Goal: Register for event/course

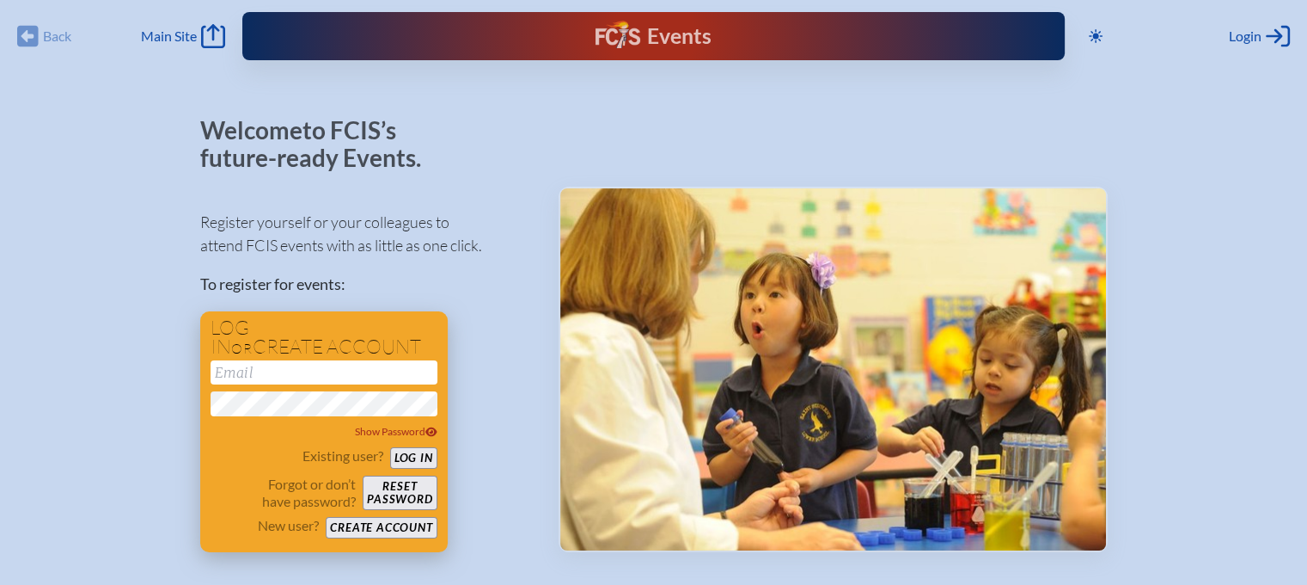
click at [285, 380] on input "email" at bounding box center [324, 372] width 227 height 24
type input "[EMAIL_ADDRESS][DOMAIN_NAME]"
click at [390, 447] on button "Log in" at bounding box center [413, 457] width 47 height 21
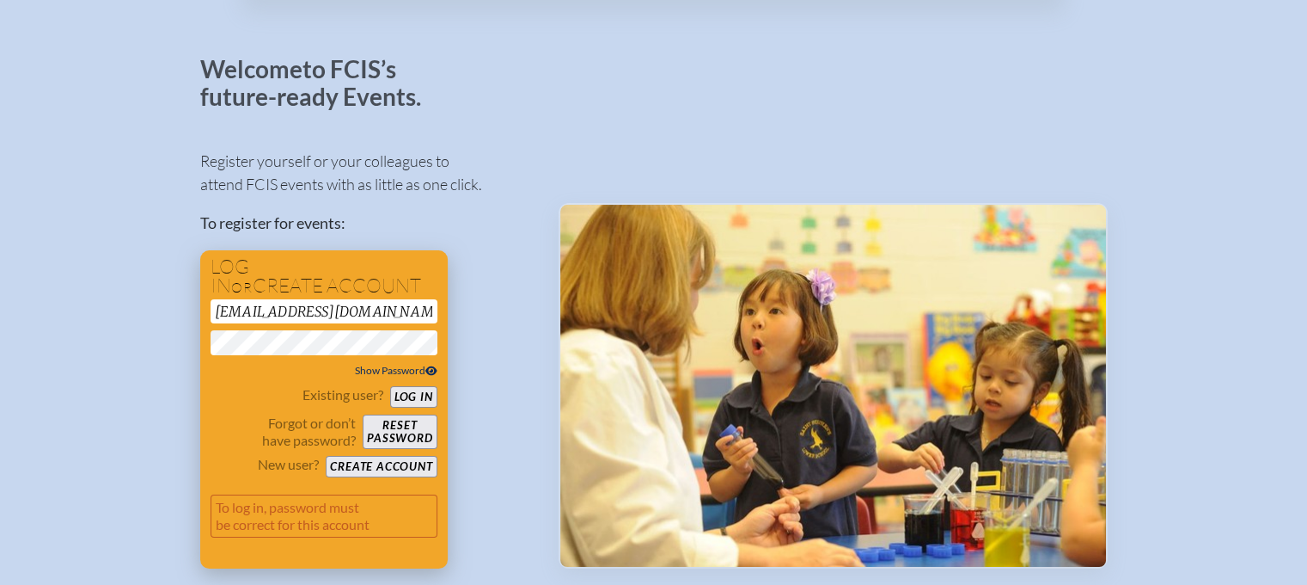
scroll to position [62, 0]
click at [385, 370] on span "Show Password" at bounding box center [396, 369] width 83 height 13
click at [419, 393] on button "Log in" at bounding box center [413, 395] width 47 height 21
click at [364, 460] on button "Create account" at bounding box center [381, 465] width 111 height 21
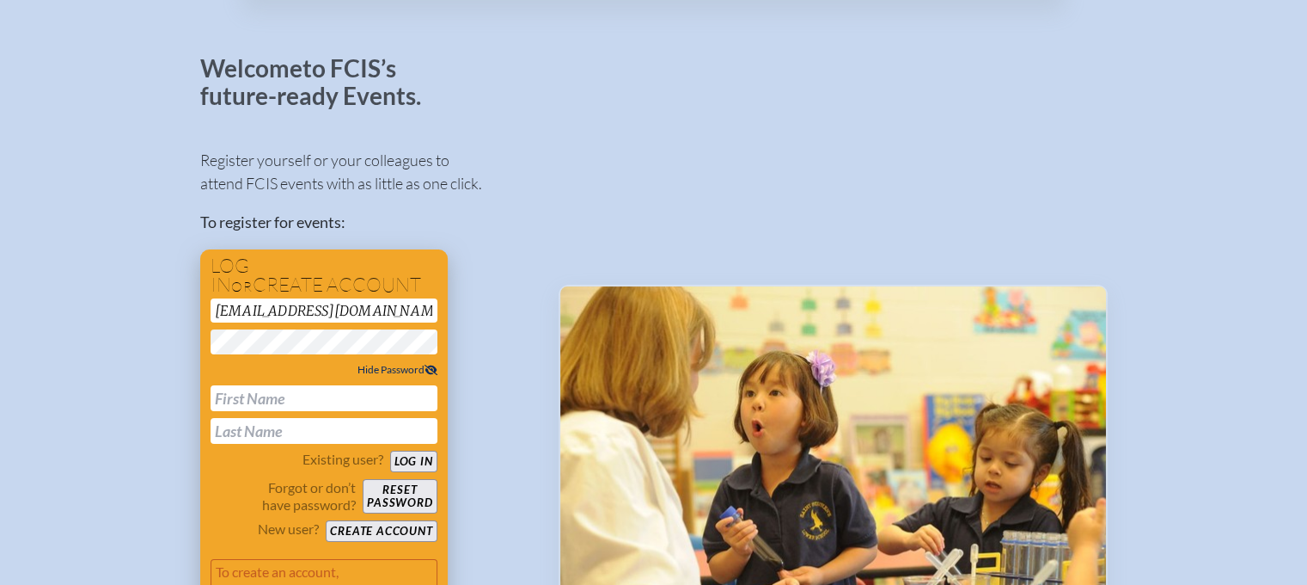
click at [303, 395] on input "text" at bounding box center [324, 398] width 227 height 26
type input "[PERSON_NAME]"
click at [244, 504] on p "Forgot or don’t have password?" at bounding box center [284, 496] width 146 height 34
click at [423, 532] on button "Create account" at bounding box center [381, 530] width 111 height 21
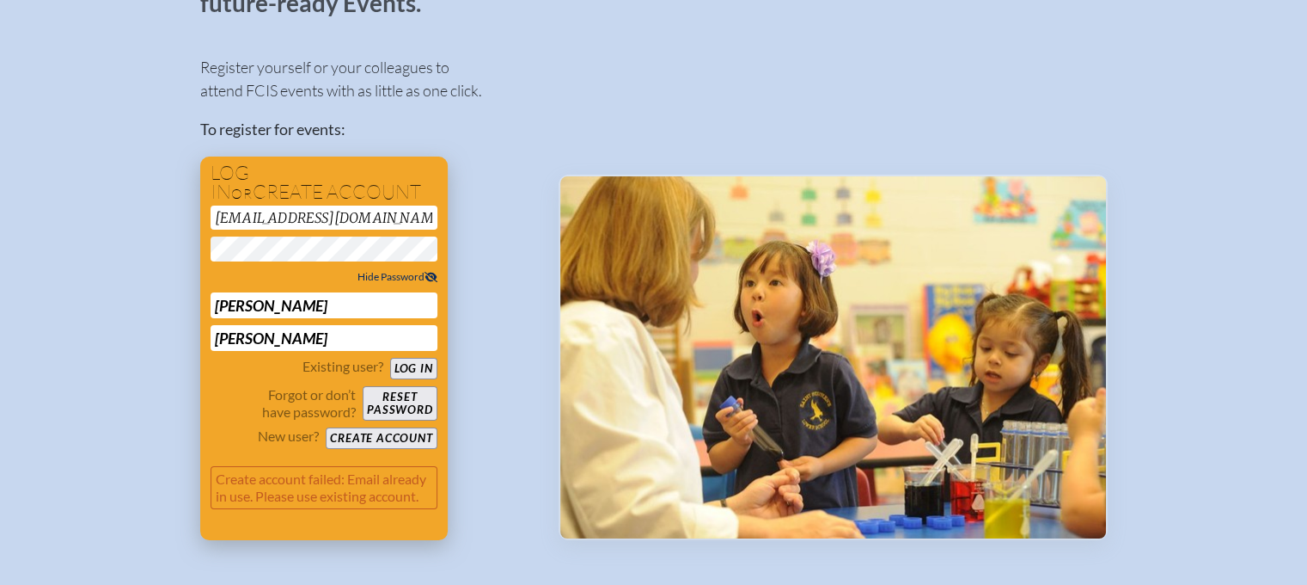
scroll to position [155, 0]
click at [422, 361] on button "Log in" at bounding box center [413, 368] width 47 height 21
click at [383, 274] on span "Hide Password" at bounding box center [398, 276] width 80 height 13
click at [421, 373] on button "Log in" at bounding box center [413, 368] width 47 height 21
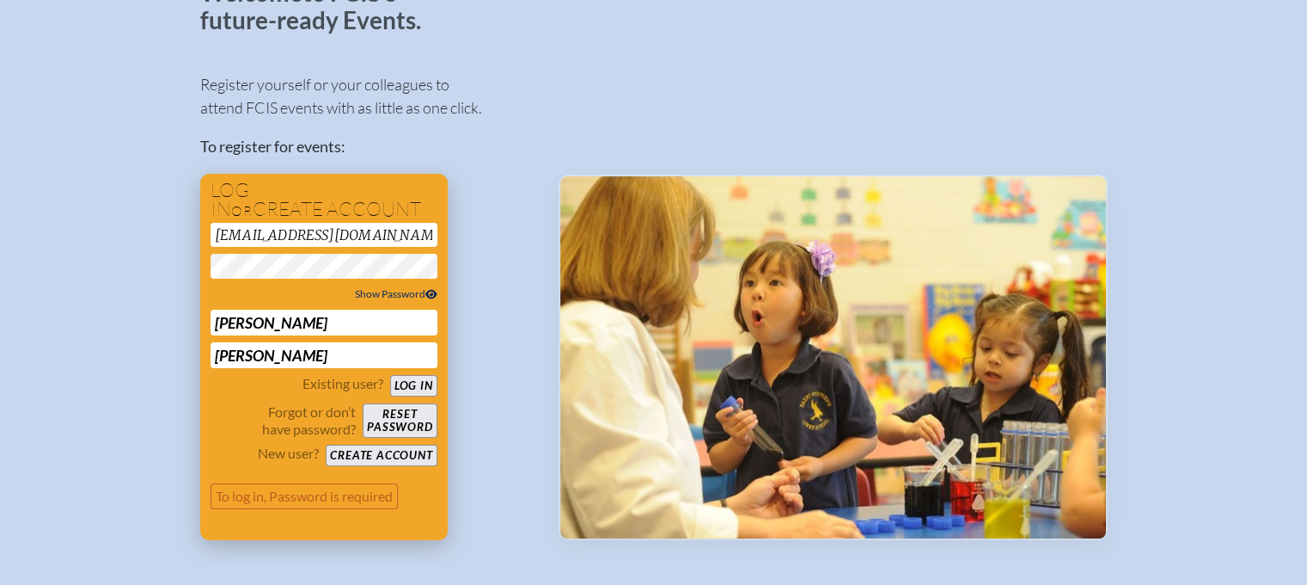
click at [399, 413] on button "Reset password" at bounding box center [400, 420] width 74 height 34
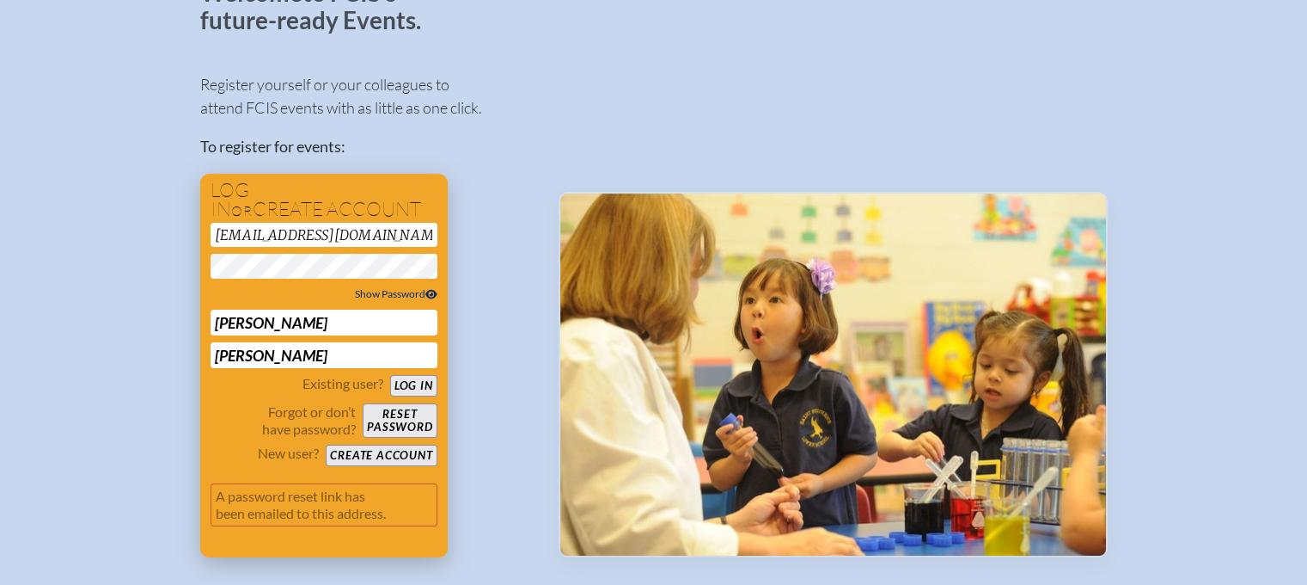
scroll to position [155, 0]
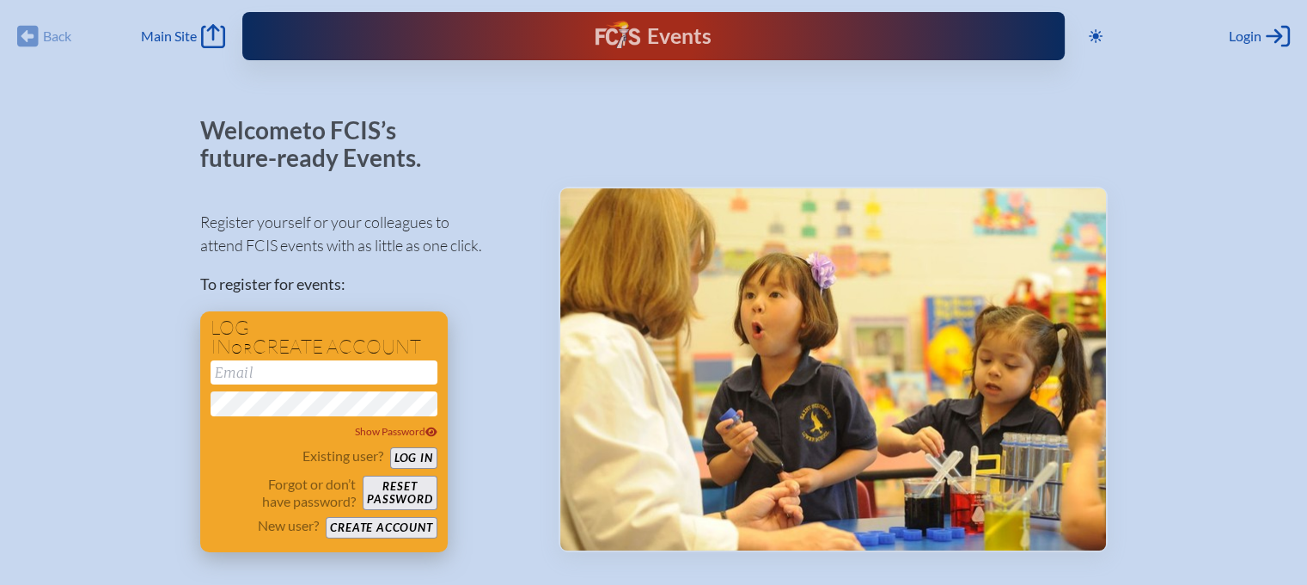
click at [348, 374] on input "email" at bounding box center [324, 372] width 227 height 24
type input "[EMAIL_ADDRESS][DOMAIN_NAME]"
click at [430, 460] on button "Log in" at bounding box center [413, 457] width 47 height 21
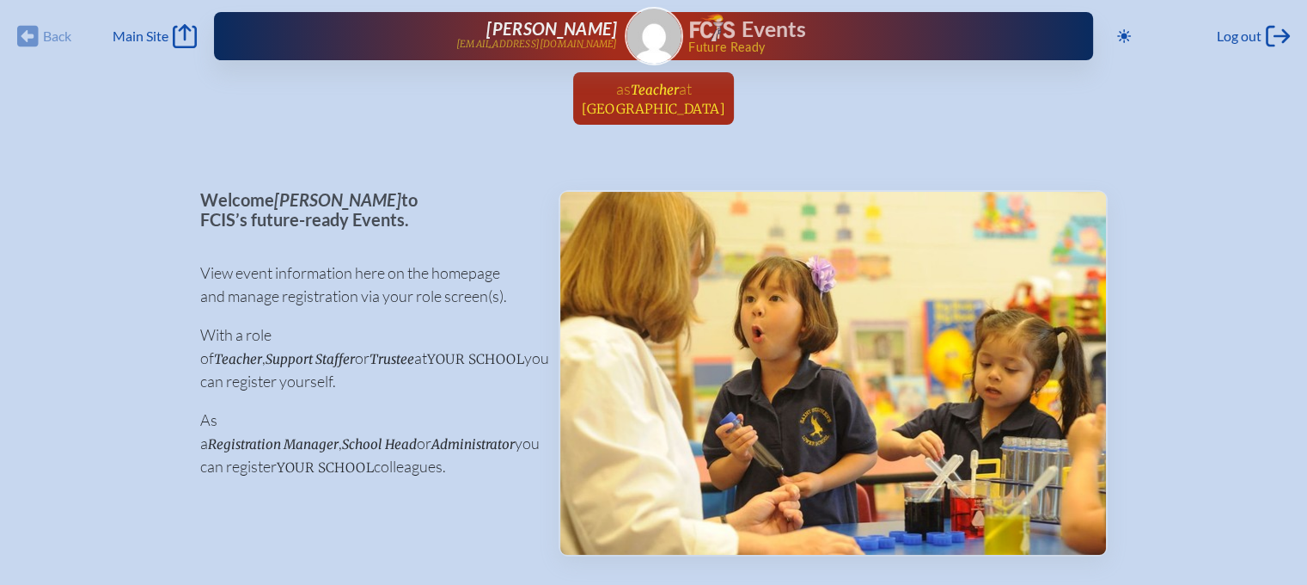
click at [660, 89] on span "Teacher" at bounding box center [655, 90] width 48 height 16
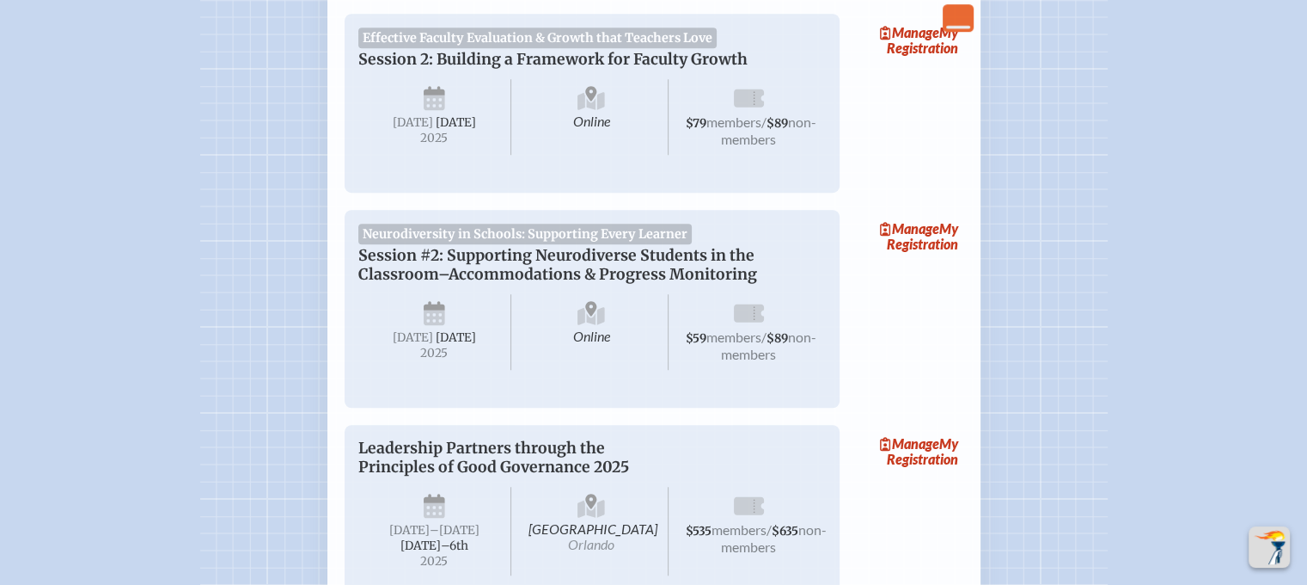
scroll to position [1148, 0]
click at [906, 256] on link "Manage My Registration" at bounding box center [909, 237] width 110 height 40
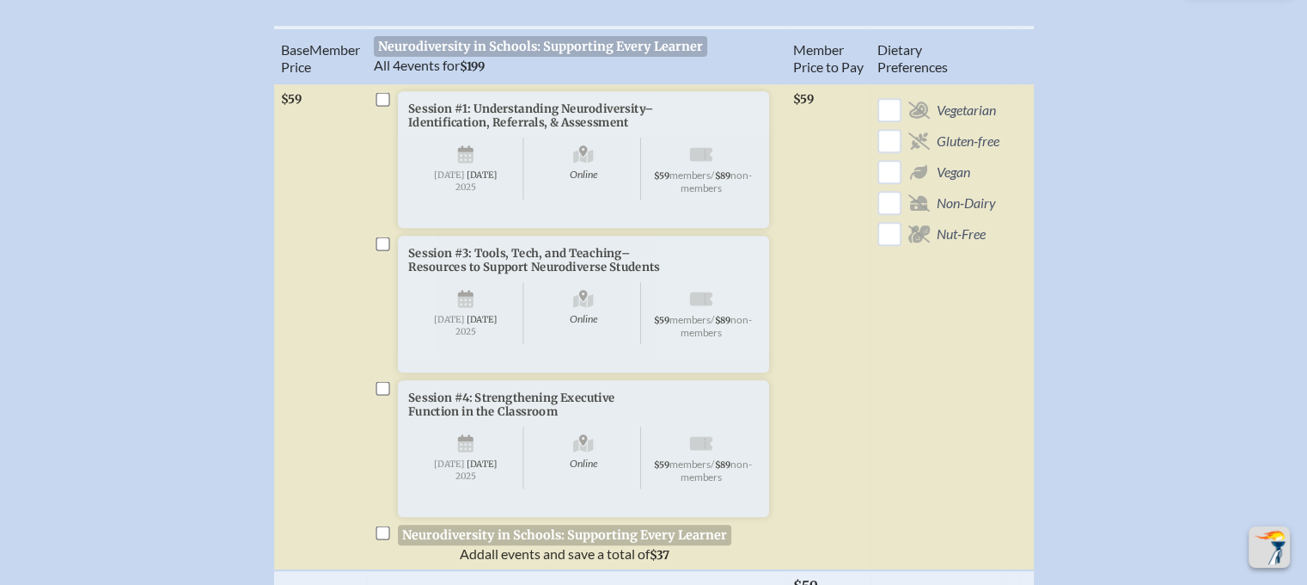
scroll to position [741, 0]
click at [382, 102] on input "checkbox" at bounding box center [383, 97] width 14 height 14
checkbox input "true"
click at [383, 270] on li "Session #3: Tools, Tech, and Teaching–Resources to Support Neurodiverse Student…" at bounding box center [577, 325] width 406 height 182
click at [385, 248] on input "checkbox" at bounding box center [383, 242] width 14 height 14
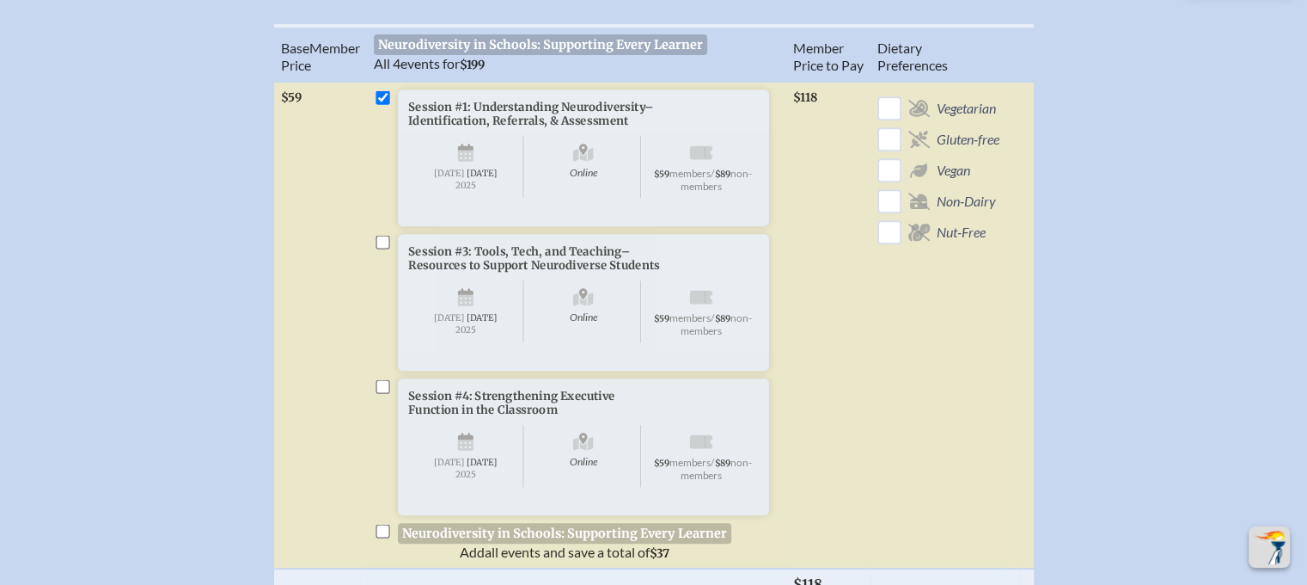
checkbox input "true"
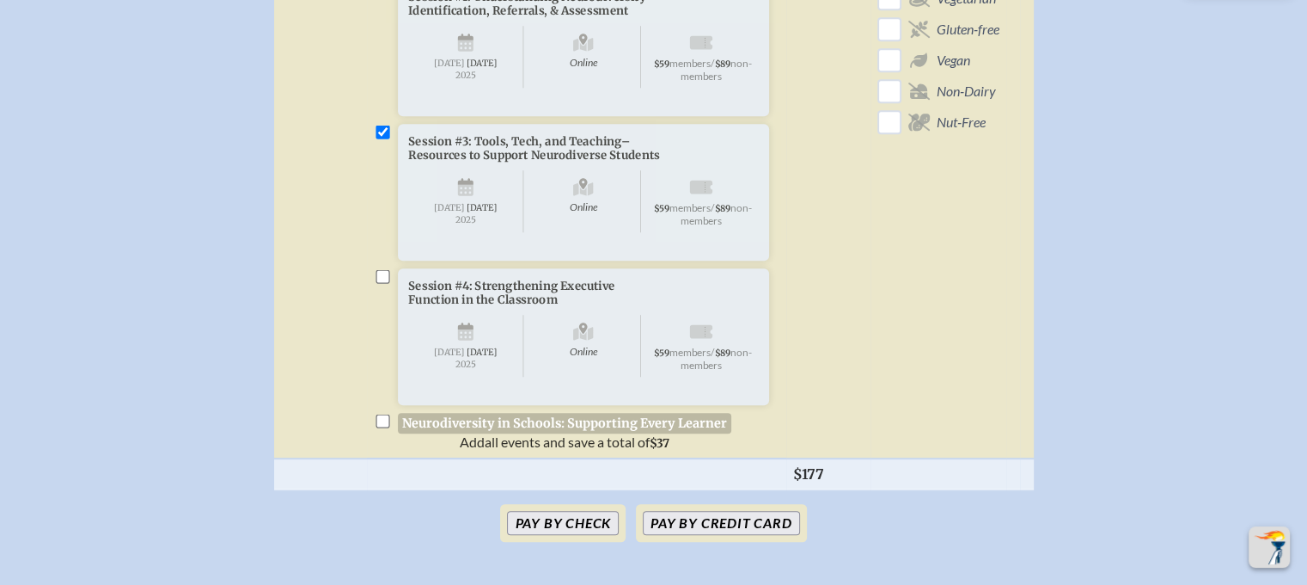
scroll to position [854, 0]
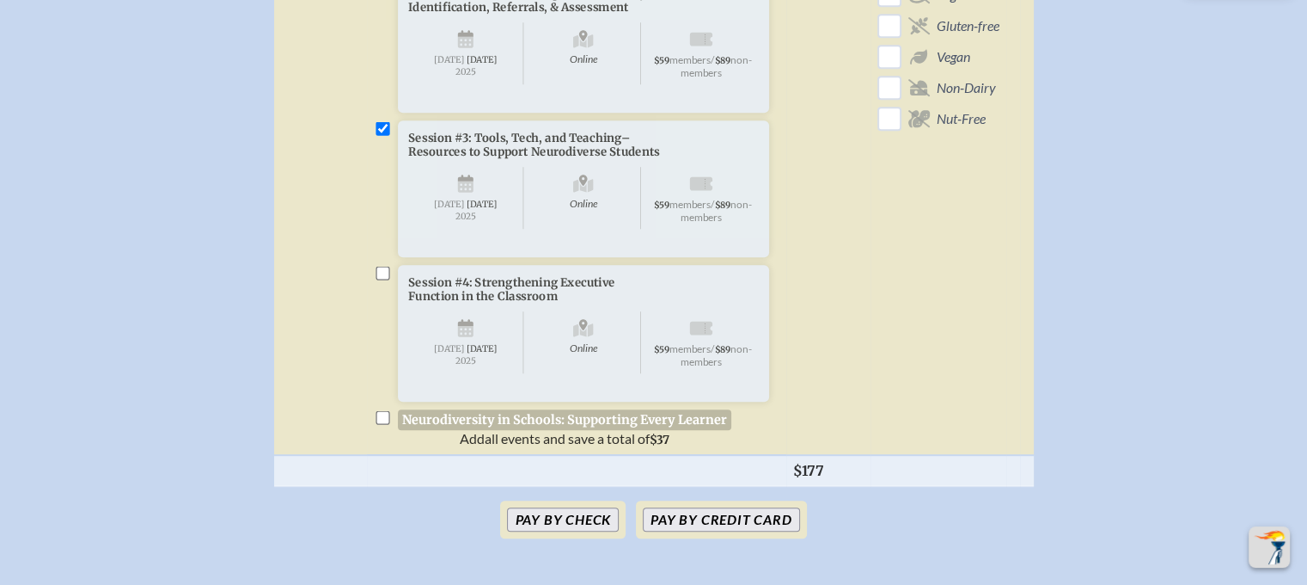
click at [383, 279] on input "checkbox" at bounding box center [383, 273] width 14 height 14
checkbox input "true"
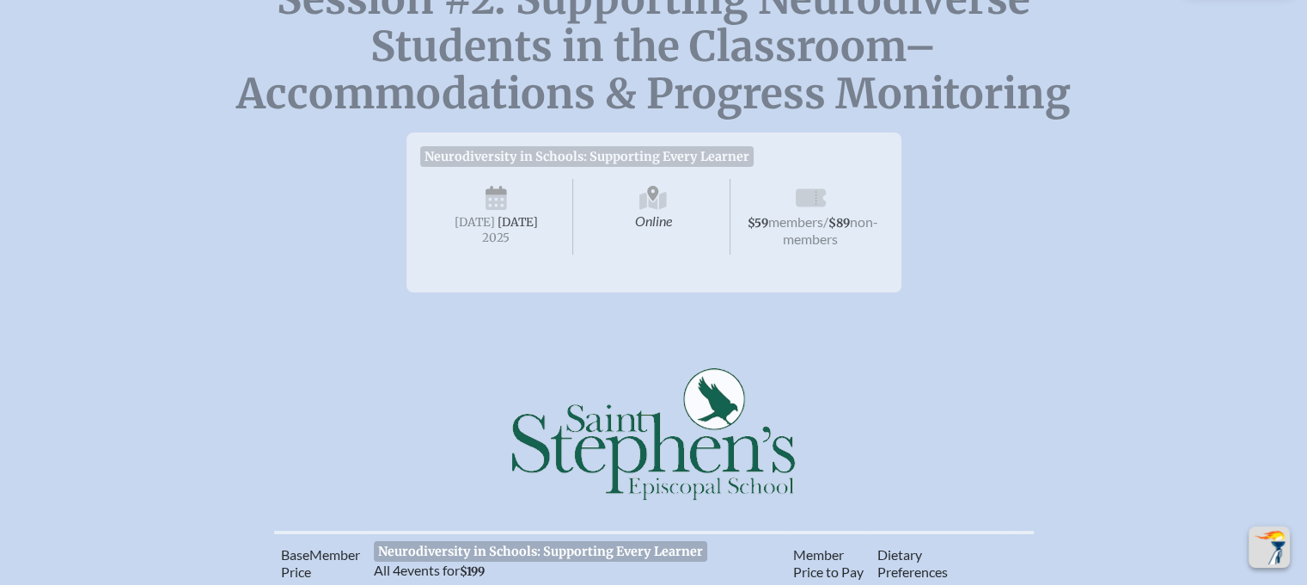
scroll to position [25, 0]
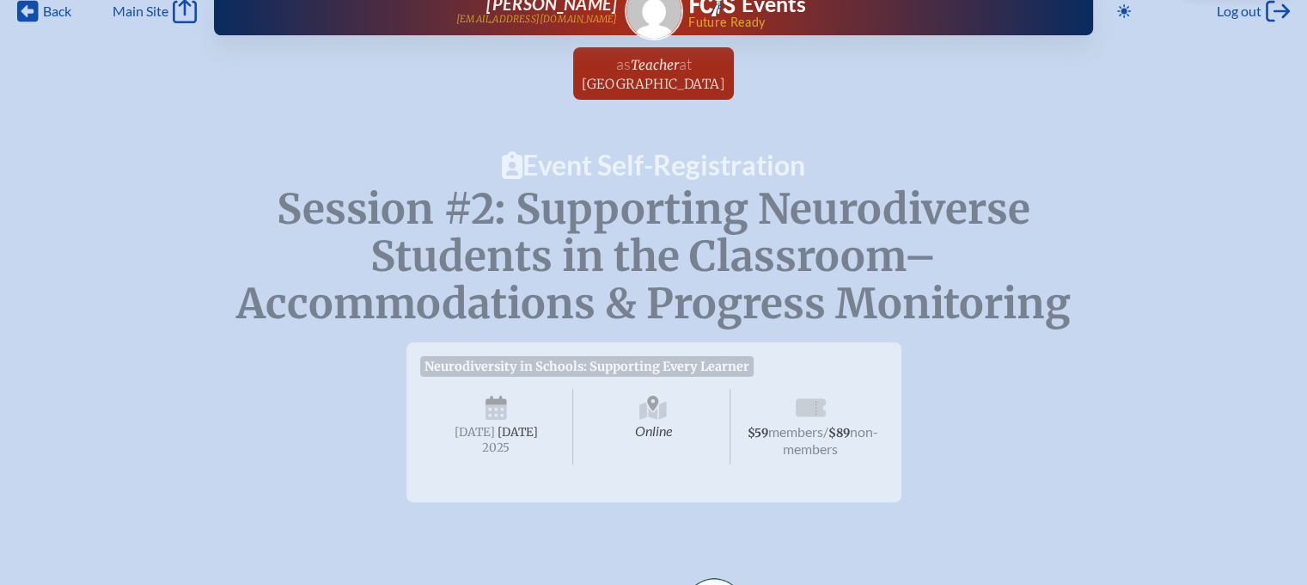
click at [668, 413] on span "Online" at bounding box center [654, 427] width 154 height 76
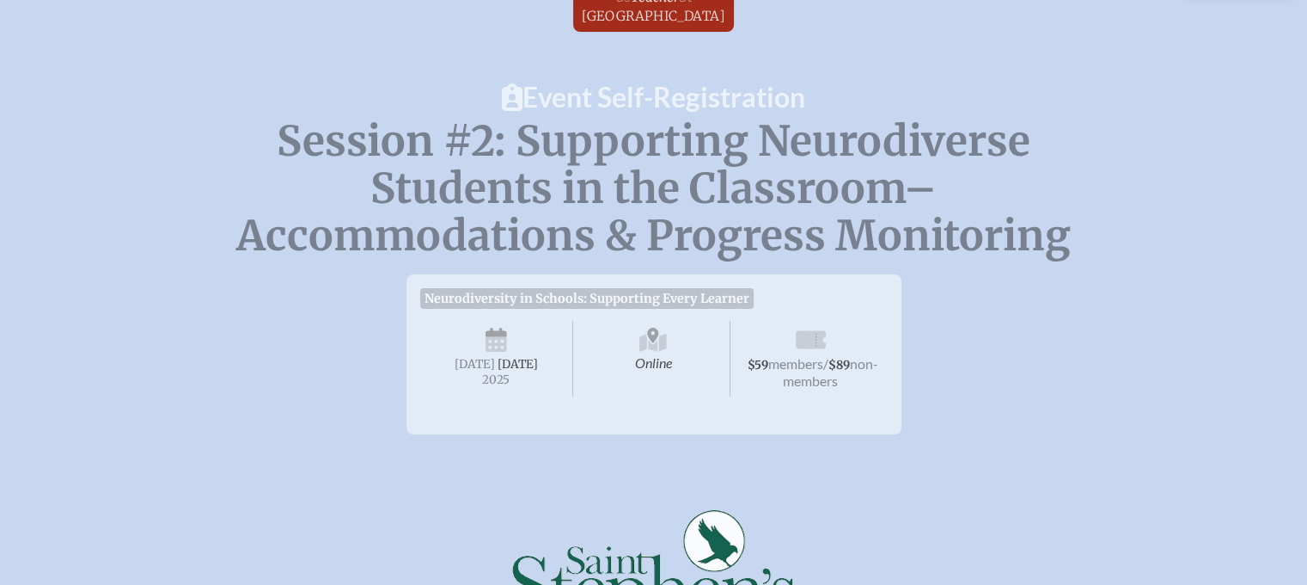
scroll to position [63, 0]
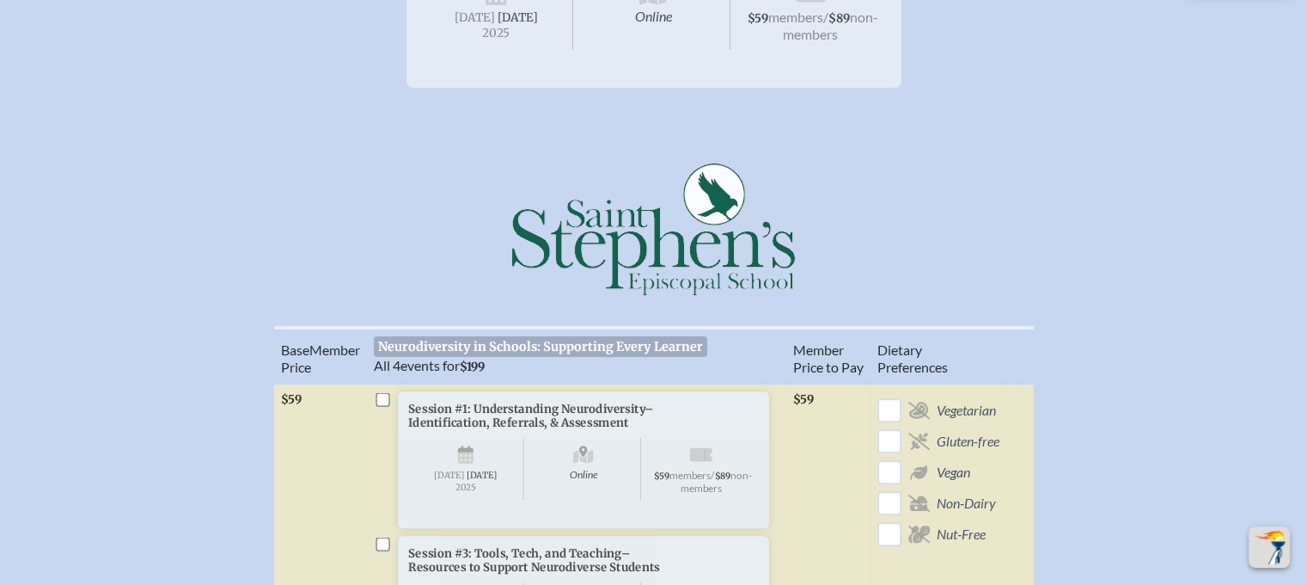
scroll to position [436, 13]
